Goal: Transaction & Acquisition: Purchase product/service

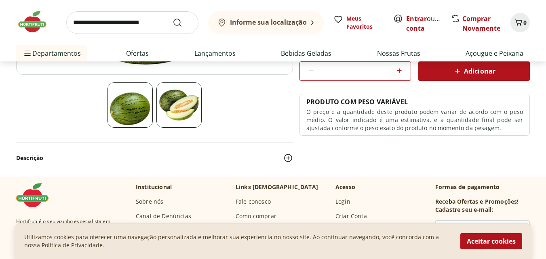
scroll to position [242, 0]
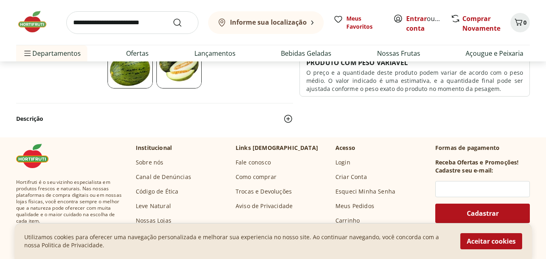
click at [183, 81] on img at bounding box center [178, 65] width 45 height 45
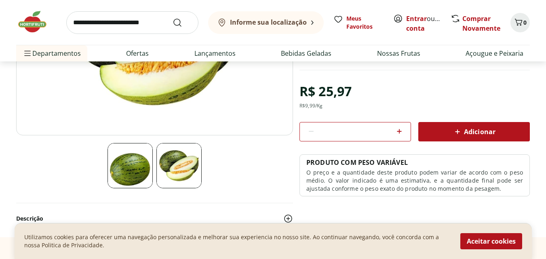
scroll to position [202, 0]
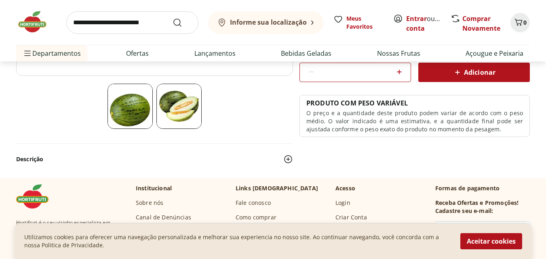
click at [151, 24] on input "search" at bounding box center [132, 22] width 132 height 23
type input "**********"
click at [172, 18] on button "Submit Search" at bounding box center [181, 23] width 19 height 10
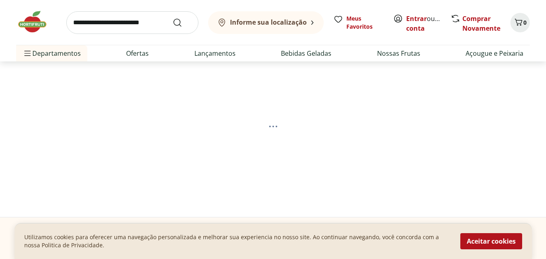
select select "**********"
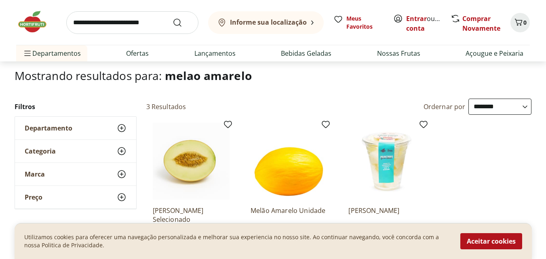
scroll to position [40, 0]
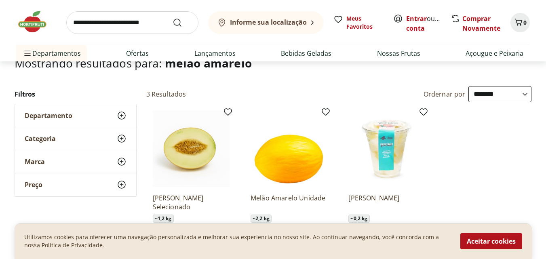
click at [288, 161] on img at bounding box center [288, 148] width 77 height 77
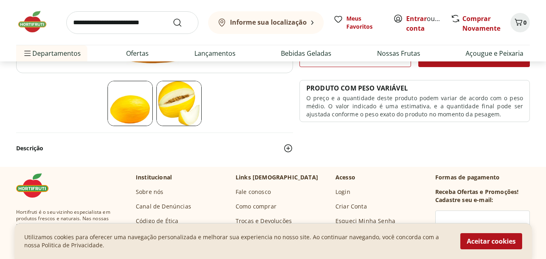
scroll to position [202, 0]
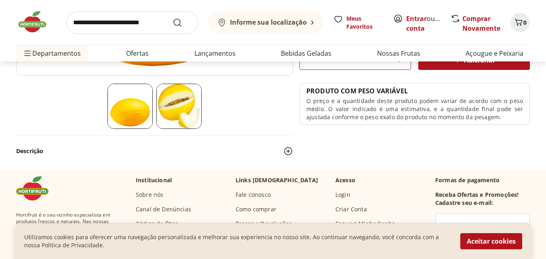
click at [190, 113] on img at bounding box center [178, 106] width 45 height 45
click at [191, 107] on img at bounding box center [178, 106] width 45 height 45
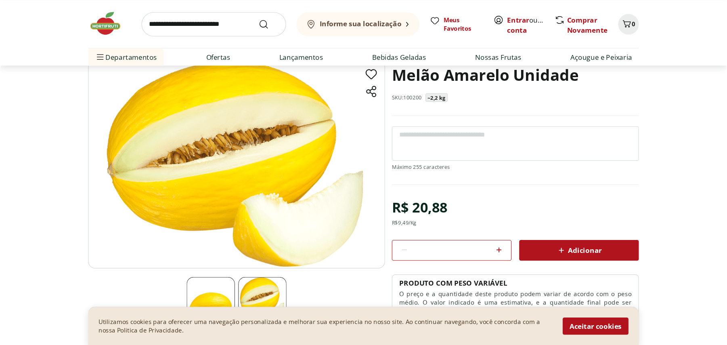
scroll to position [24, 0]
